Goal: Information Seeking & Learning: Learn about a topic

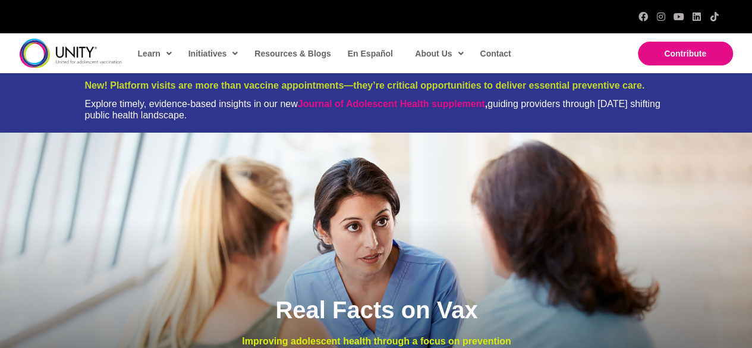
click at [442, 87] on span "History" at bounding box center [433, 92] width 26 height 10
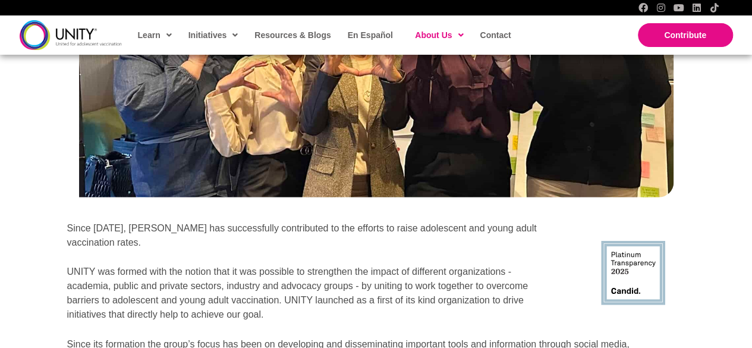
scroll to position [1435, 0]
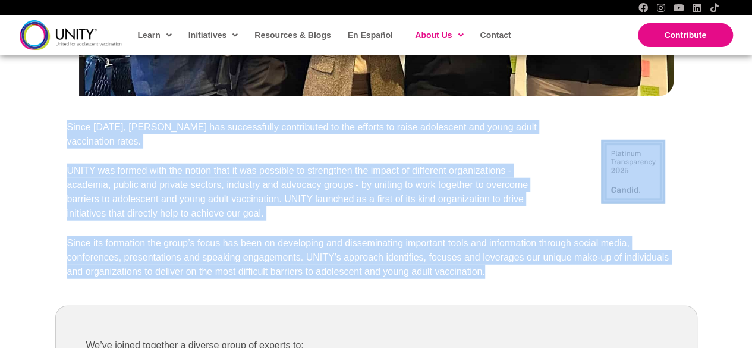
drag, startPoint x: 67, startPoint y: 125, endPoint x: 507, endPoint y: 260, distance: 460.4
click at [507, 260] on div "Our History Since 2014, UNITY has successfully contributed to the efforts to ra…" at bounding box center [376, 156] width 642 height 806
copy div "Since 2014, UNITY has successfully contributed to the efforts to raise adolesce…"
click at [251, 277] on div "Since its formation the group’s focus has been on developing and disseminating …" at bounding box center [376, 265] width 618 height 58
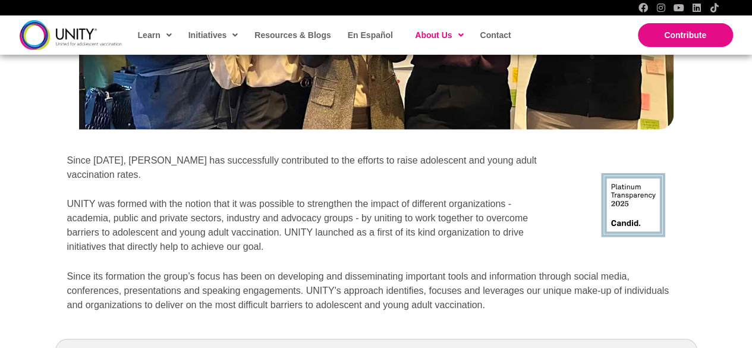
scroll to position [1453, 0]
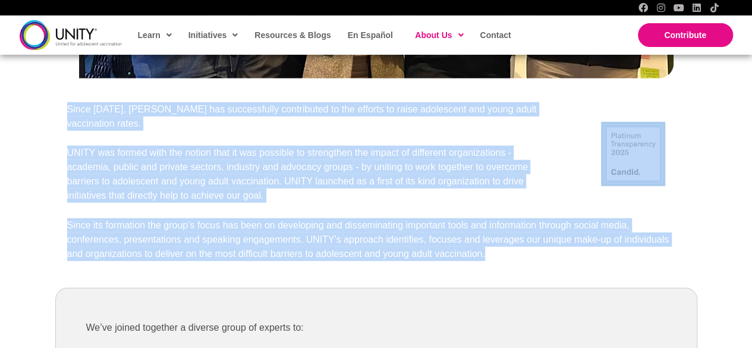
drag, startPoint x: 68, startPoint y: 102, endPoint x: 518, endPoint y: 250, distance: 473.3
click at [518, 250] on div "Our History Since 2014, UNITY has successfully contributed to the efforts to ra…" at bounding box center [376, 138] width 642 height 806
copy div "Since 2014, UNITY has successfully contributed to the efforts to raise adolesce…"
